Goal: Find specific page/section: Find specific page/section

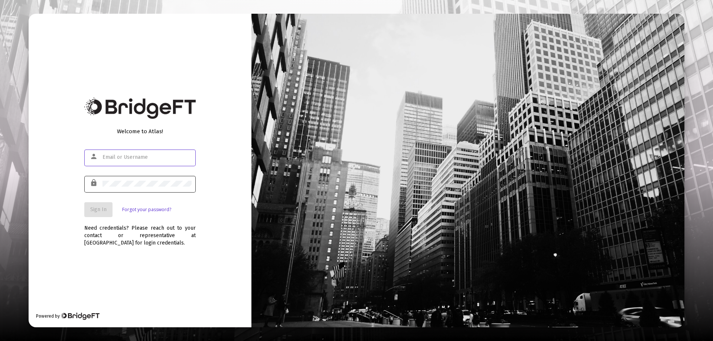
type input "[PERSON_NAME][EMAIL_ADDRESS][DOMAIN_NAME]"
click at [105, 207] on span "Sign In" at bounding box center [98, 209] width 16 height 6
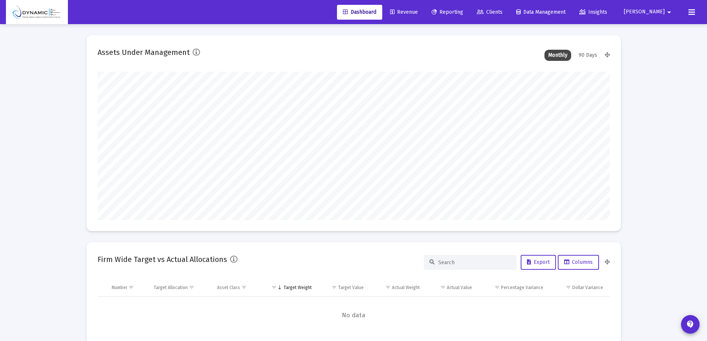
scroll to position [148, 276]
type input "[DATE]"
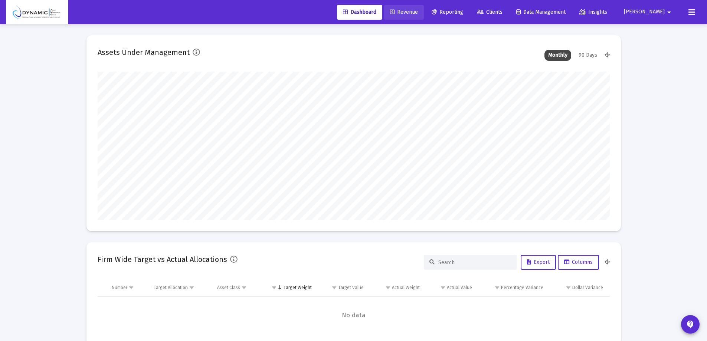
click at [424, 9] on link "Revenue" at bounding box center [404, 12] width 40 height 15
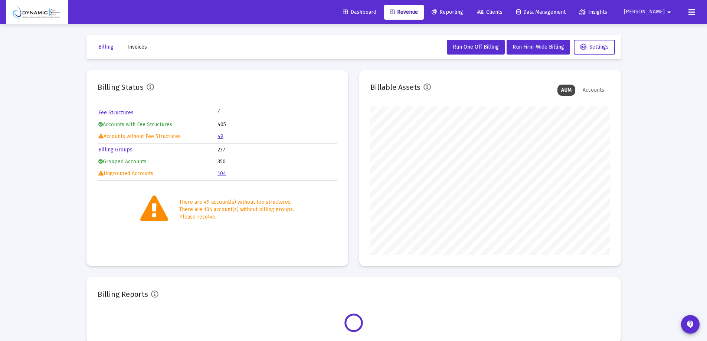
scroll to position [148, 239]
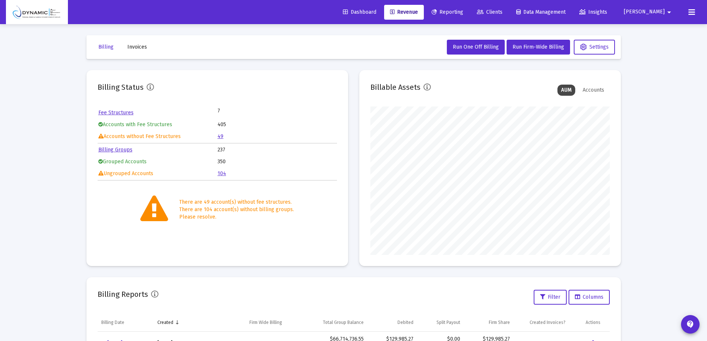
click at [122, 151] on link "Billing Groups" at bounding box center [115, 150] width 34 height 6
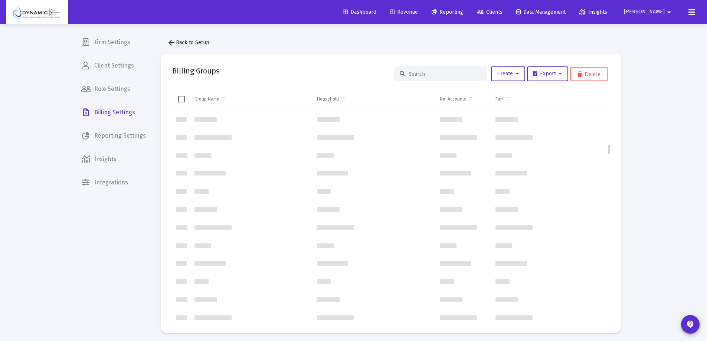
scroll to position [705, 0]
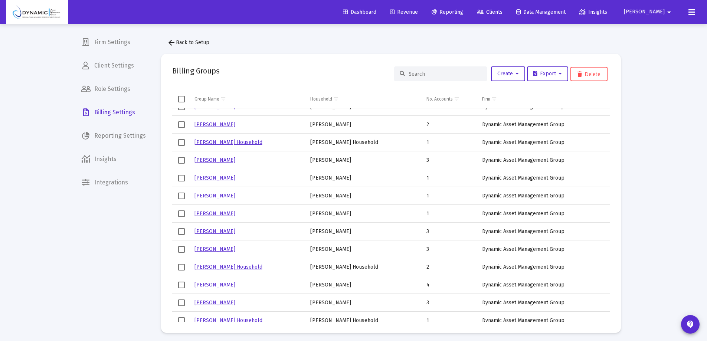
click at [418, 11] on span "Revenue" at bounding box center [404, 12] width 28 height 6
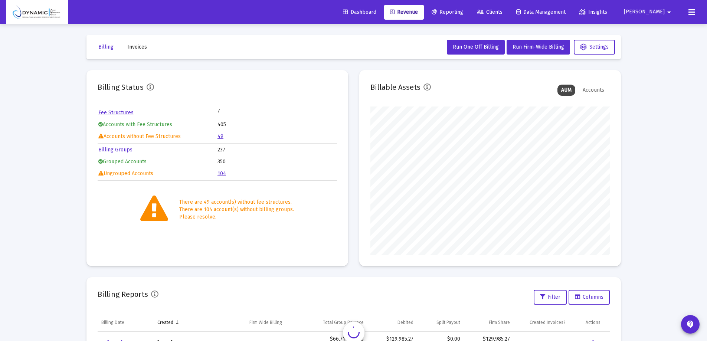
scroll to position [148, 239]
click at [219, 138] on link "49" at bounding box center [221, 136] width 6 height 6
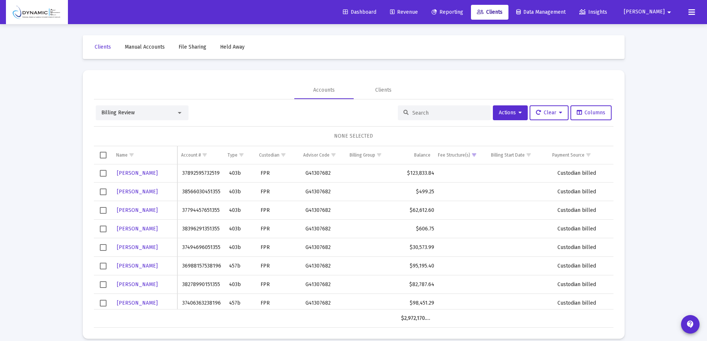
scroll to position [422, 0]
